Goal: Task Accomplishment & Management: Complete application form

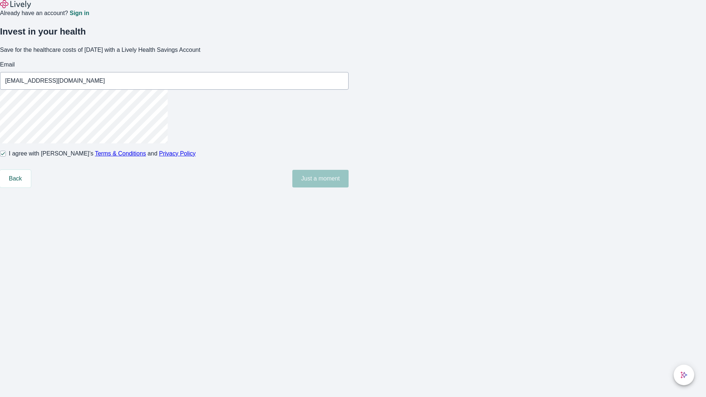
type input "[EMAIL_ADDRESS][DOMAIN_NAME]"
click at [6, 157] on input "I agree with Lively’s Terms & Conditions and Privacy Policy" at bounding box center [3, 154] width 6 height 6
checkbox input "false"
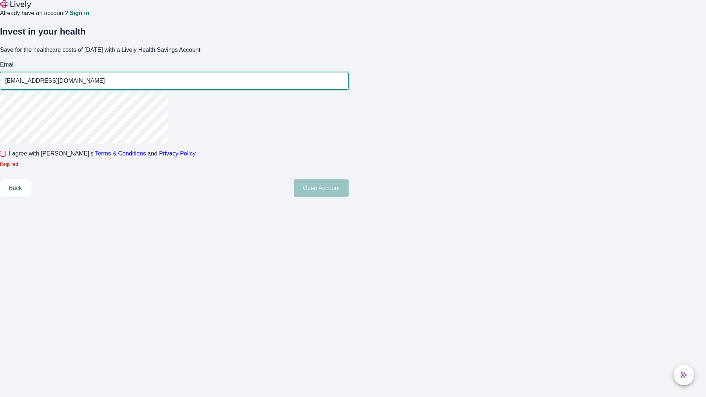
type input "[EMAIL_ADDRESS][DOMAIN_NAME]"
click at [6, 157] on input "I agree with Lively’s Terms & Conditions and Privacy Policy" at bounding box center [3, 154] width 6 height 6
checkbox input "true"
click at [349, 197] on button "Open Account" at bounding box center [321, 188] width 55 height 18
